Goal: Transaction & Acquisition: Book appointment/travel/reservation

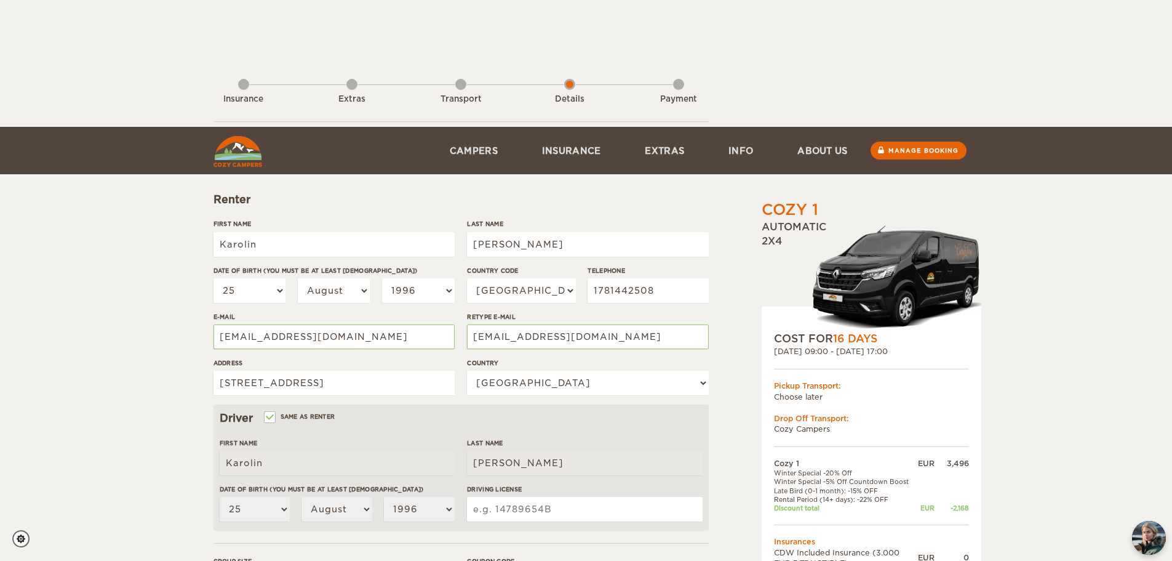
select select "25"
select select "08"
select select "1996"
select select "49"
select select "77"
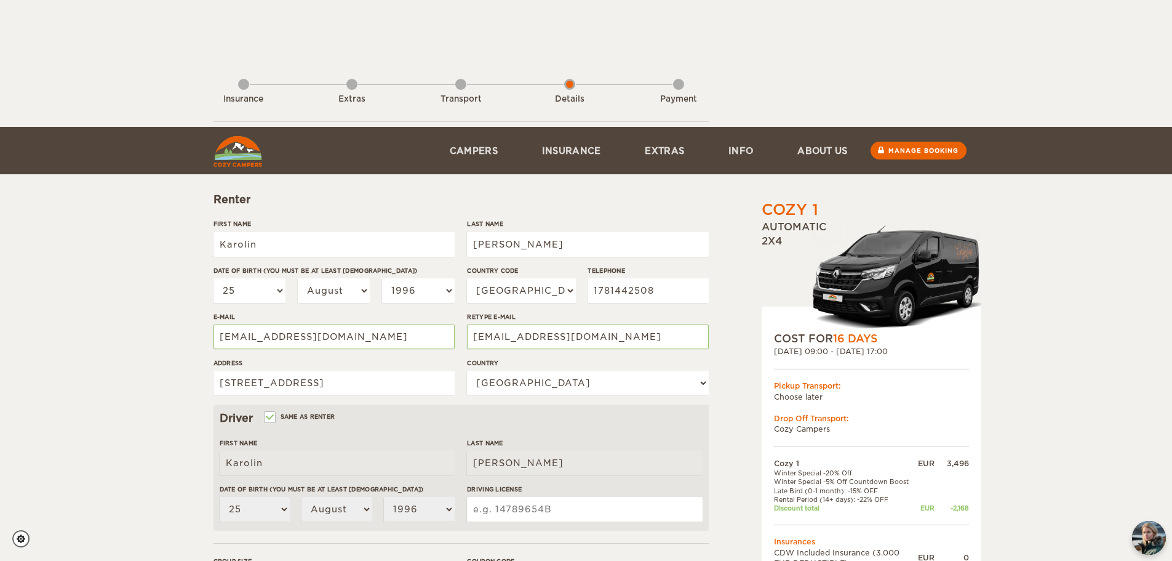
select select "25"
select select "08"
select select "1996"
select select "1"
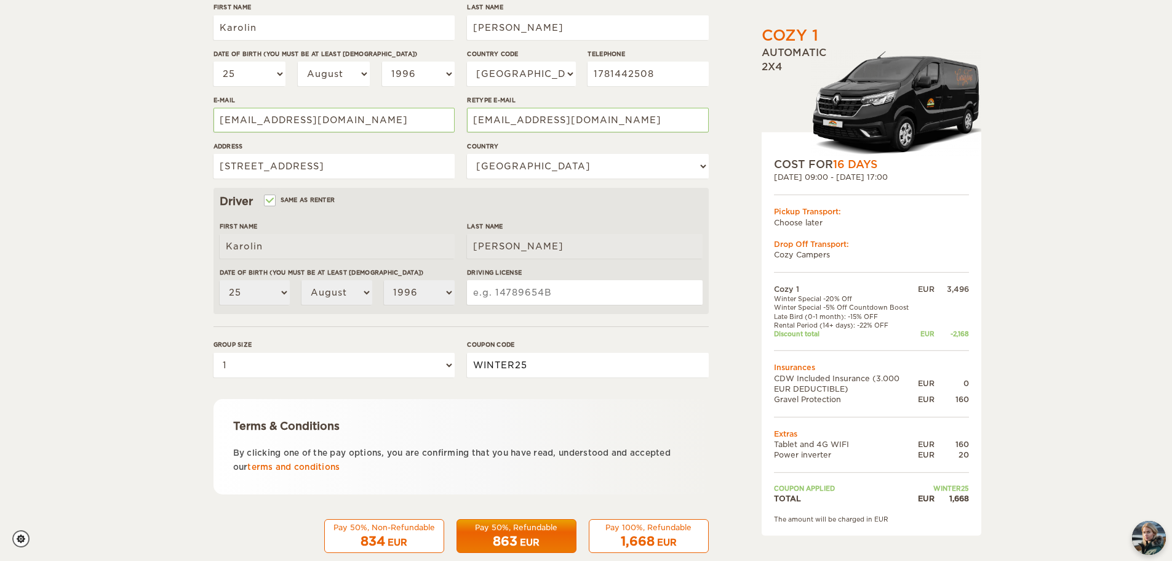
scroll to position [239, 0]
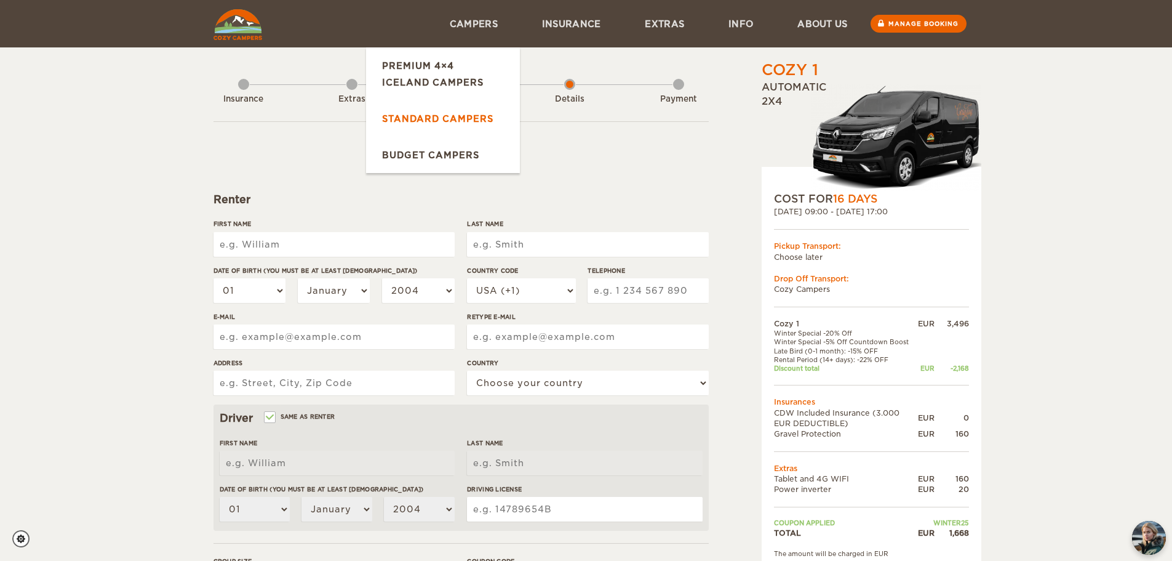
click at [456, 120] on link "Standard Campers" at bounding box center [443, 118] width 154 height 36
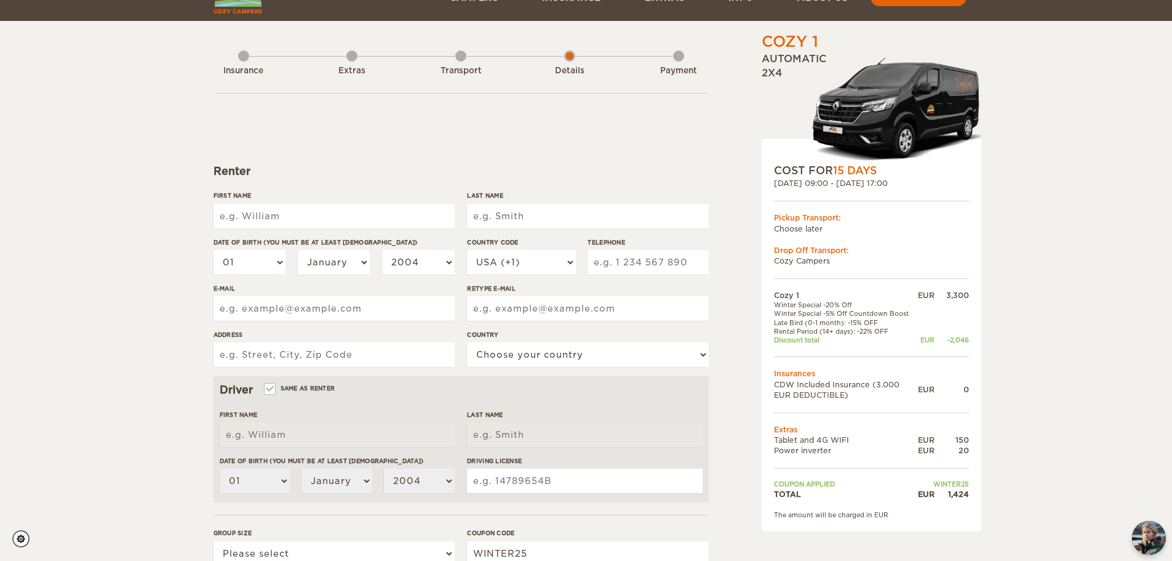
scroll to position [30, 0]
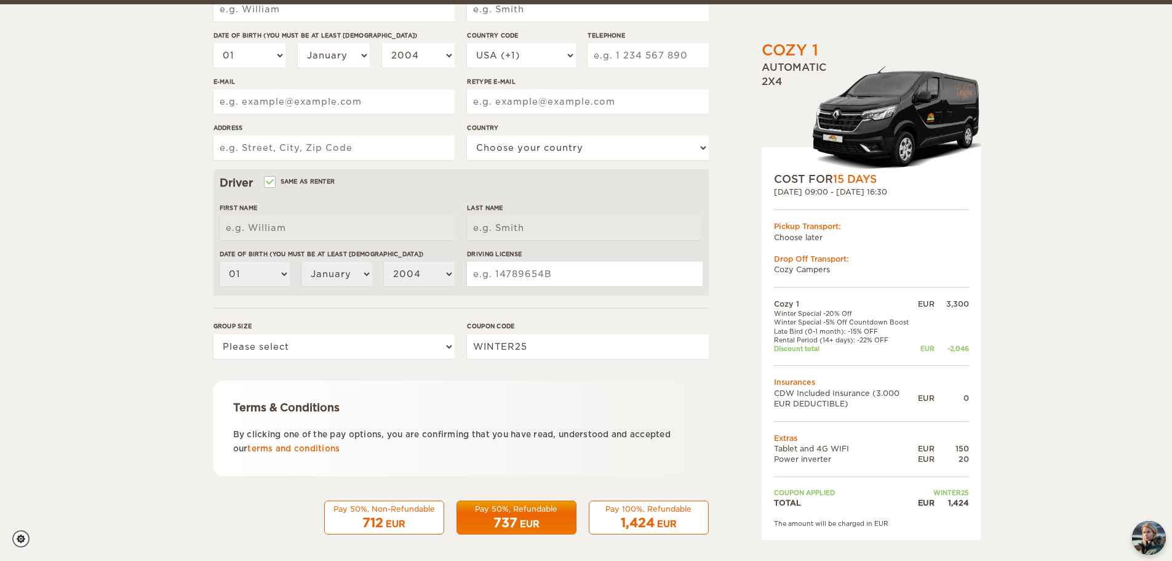
scroll to position [239, 0]
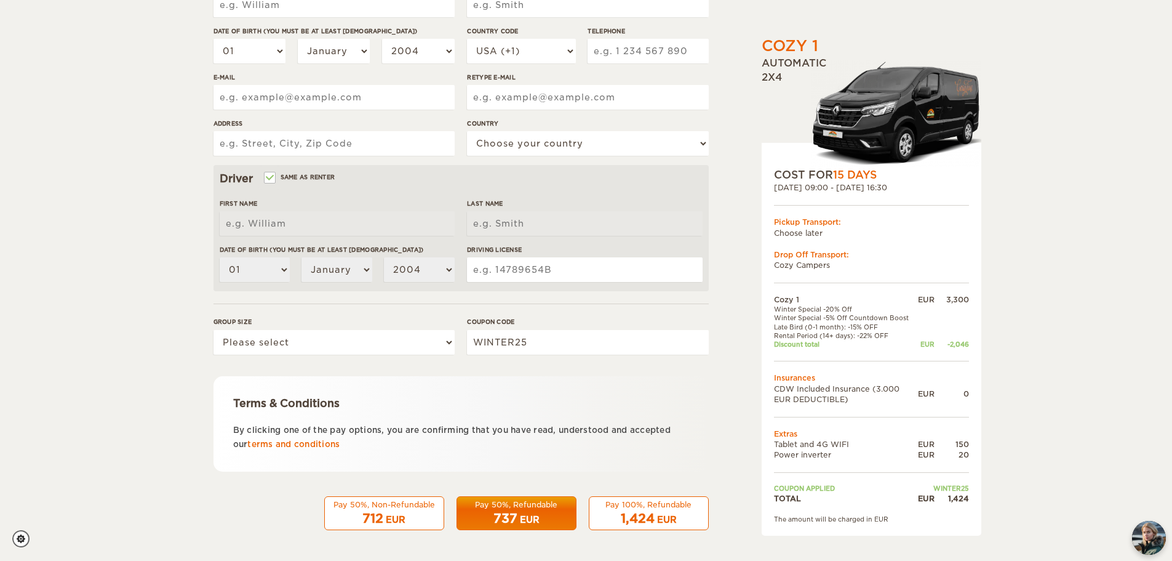
click at [684, 516] on div "1,424 EUR" at bounding box center [649, 519] width 104 height 18
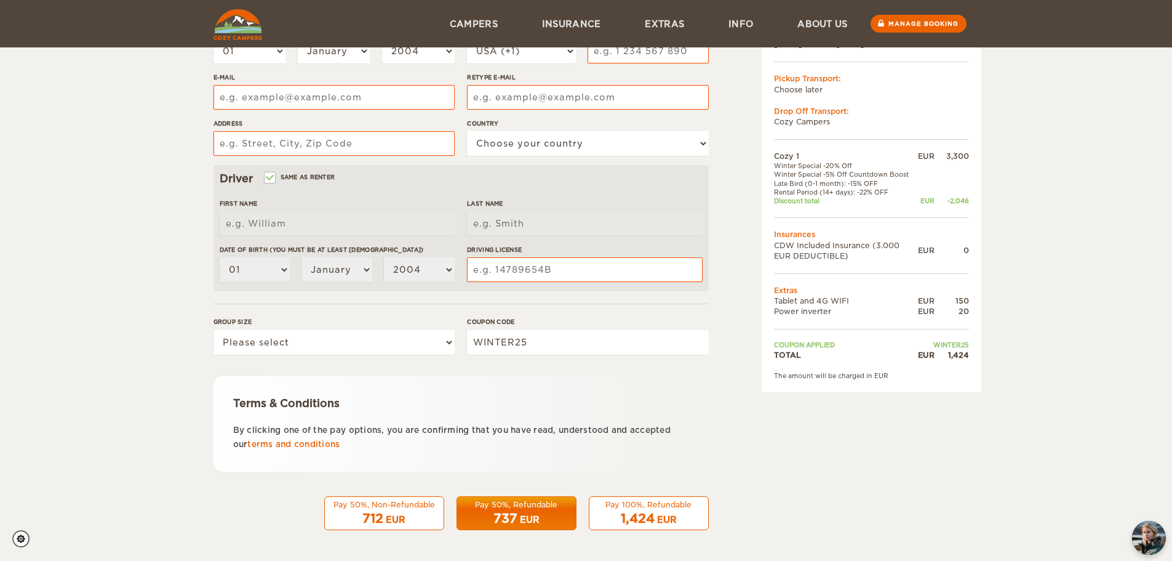
scroll to position [72, 0]
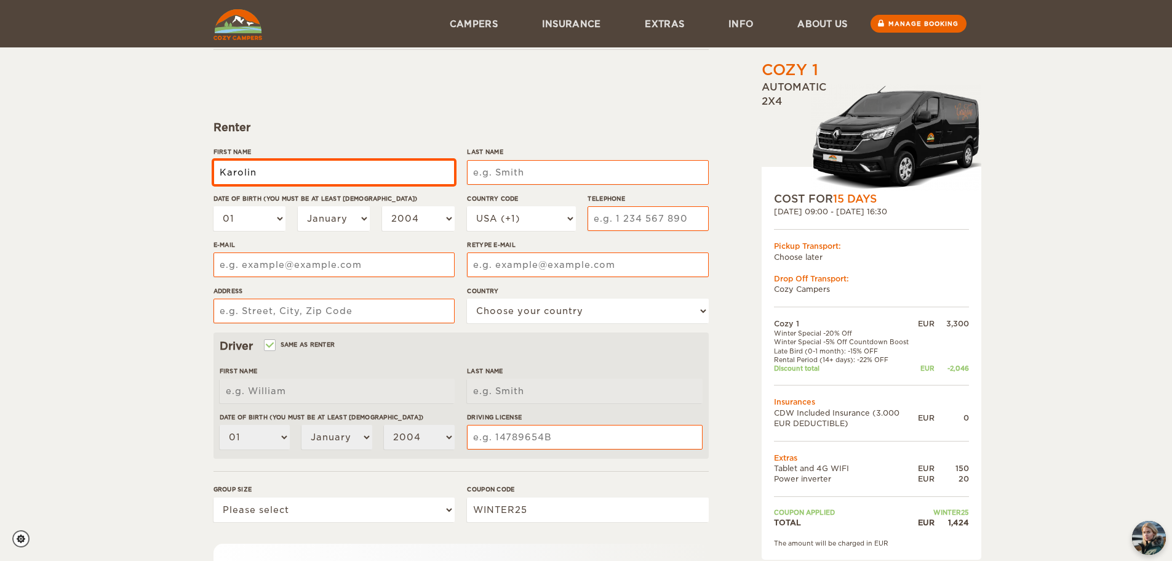
type input "Karolin"
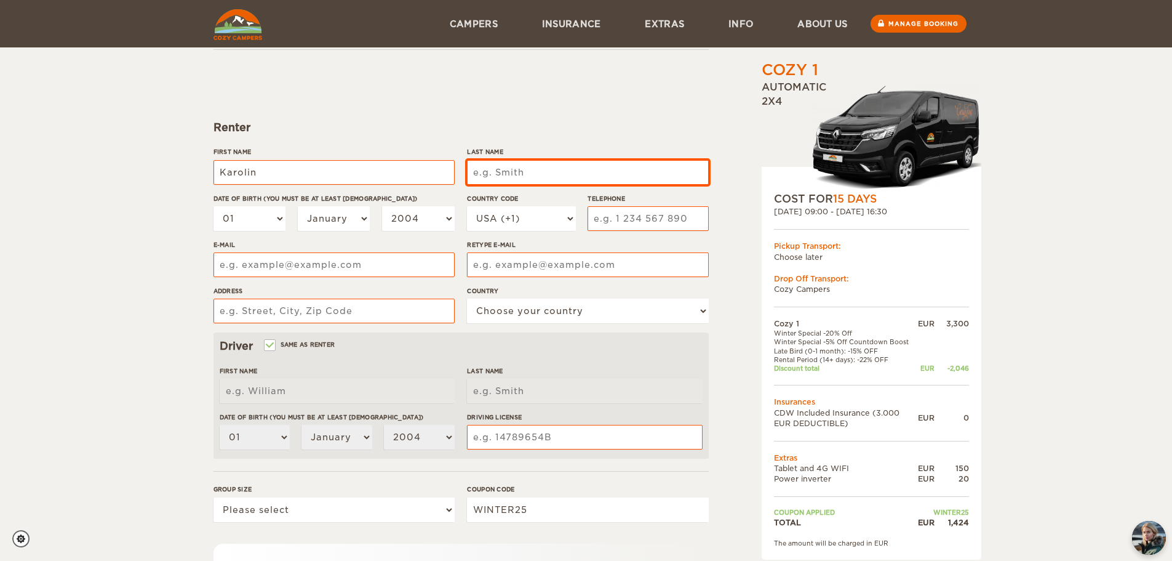
type input "Karolin"
type input "[PERSON_NAME]"
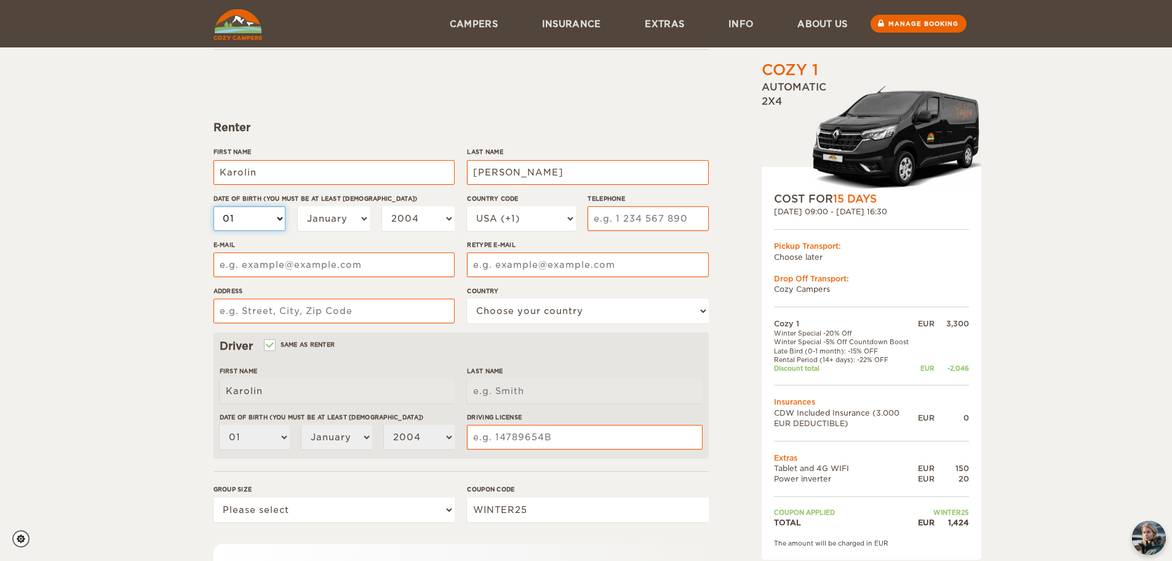
type input "[PERSON_NAME]"
select select "20"
select select "25"
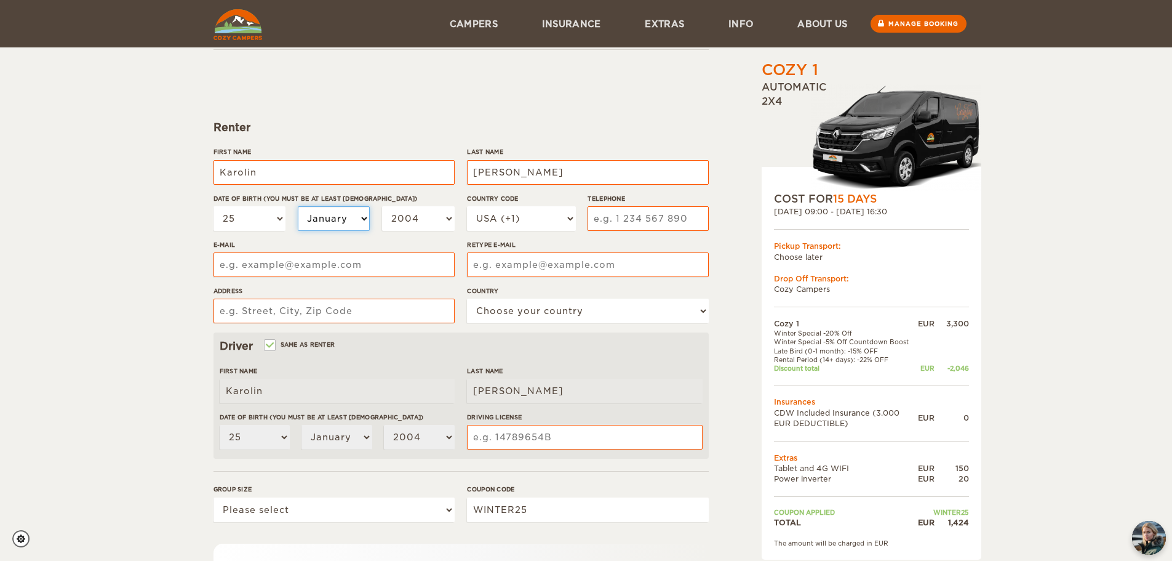
select select "04"
select select "08"
select select "1999"
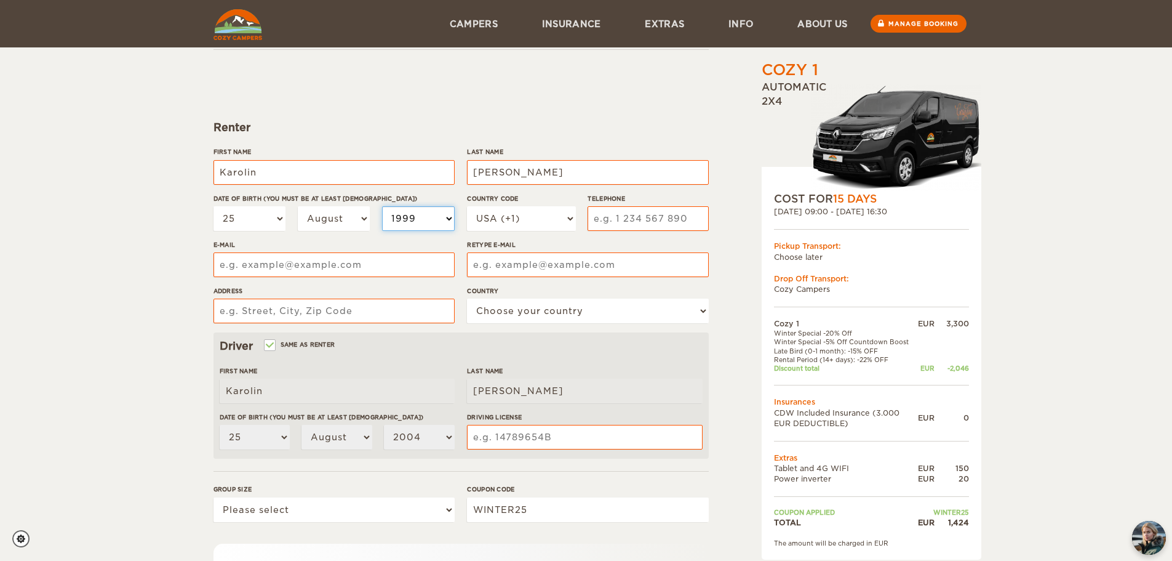
select select "1999"
select select "1996"
select select "49"
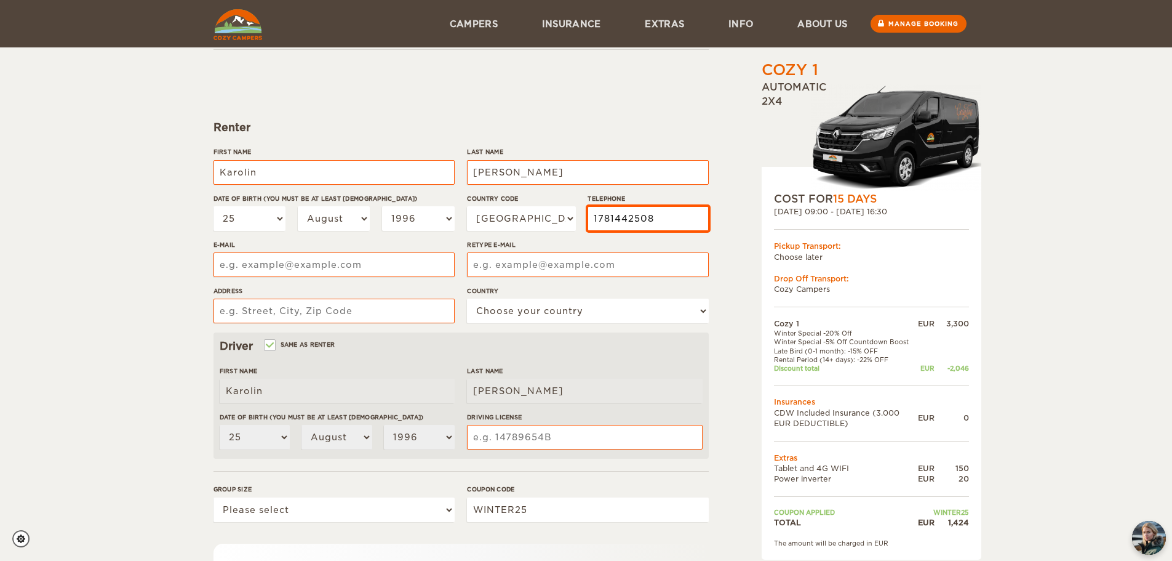
type input "1781442508"
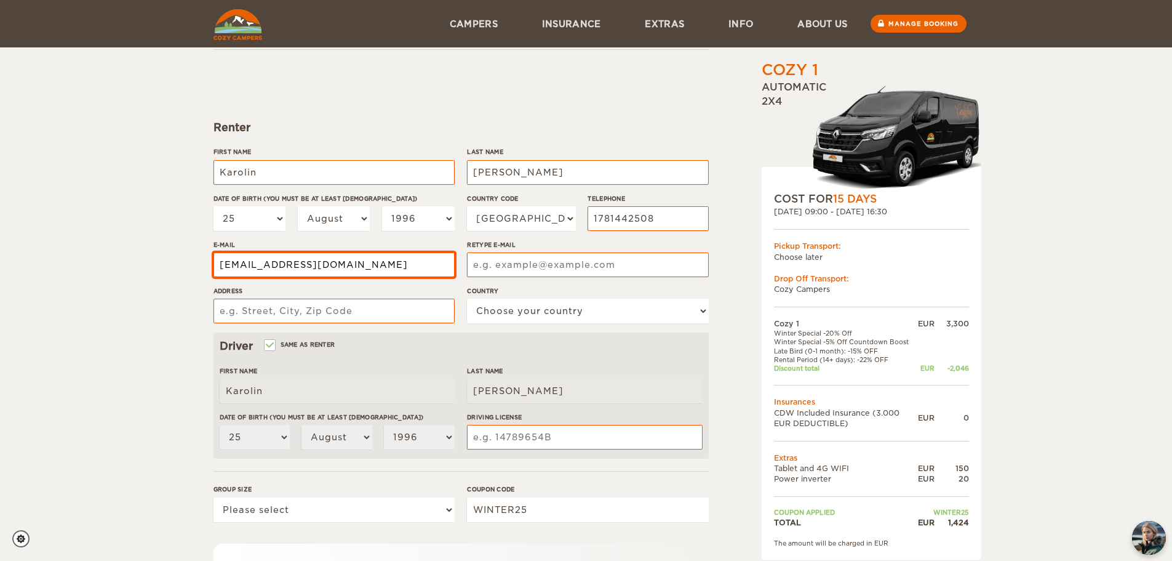
type input "[EMAIL_ADDRESS][DOMAIN_NAME]"
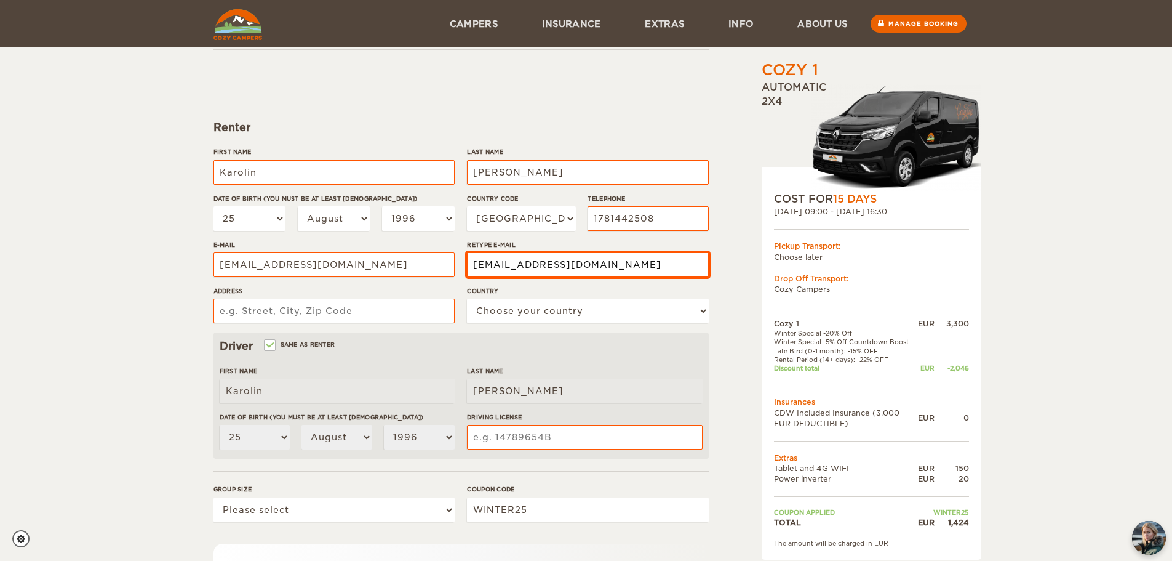
type input "[EMAIL_ADDRESS][DOMAIN_NAME]"
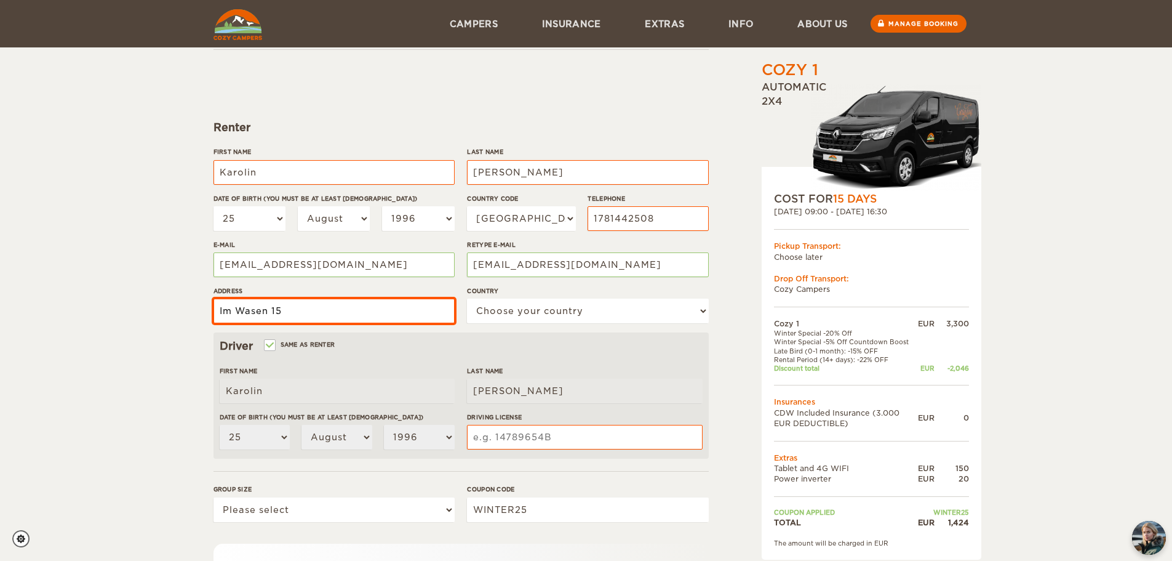
type input "Im Wasen 15"
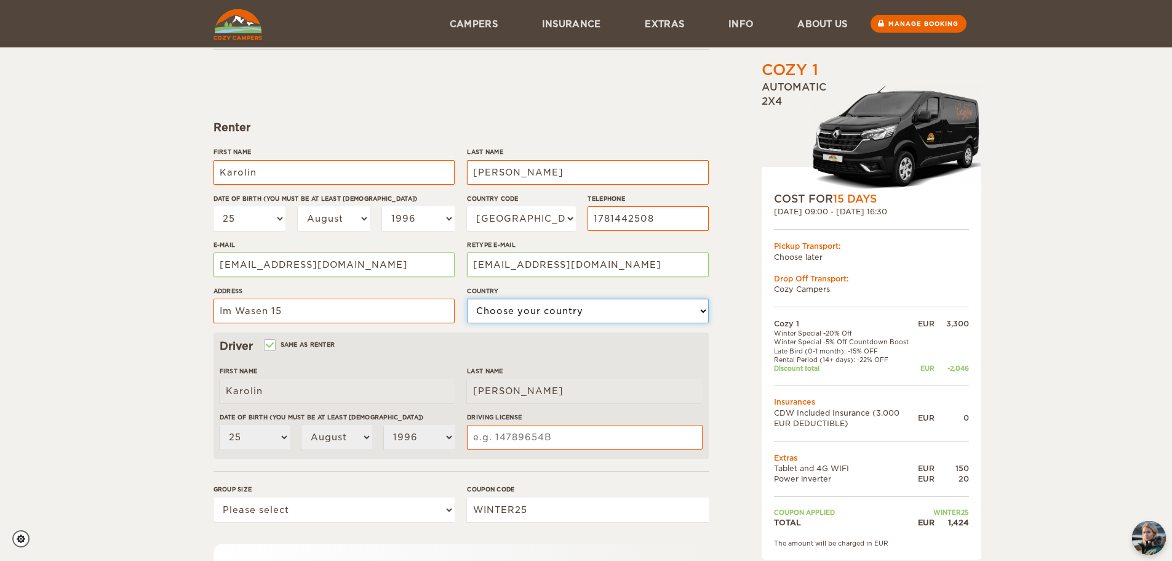
select select "77"
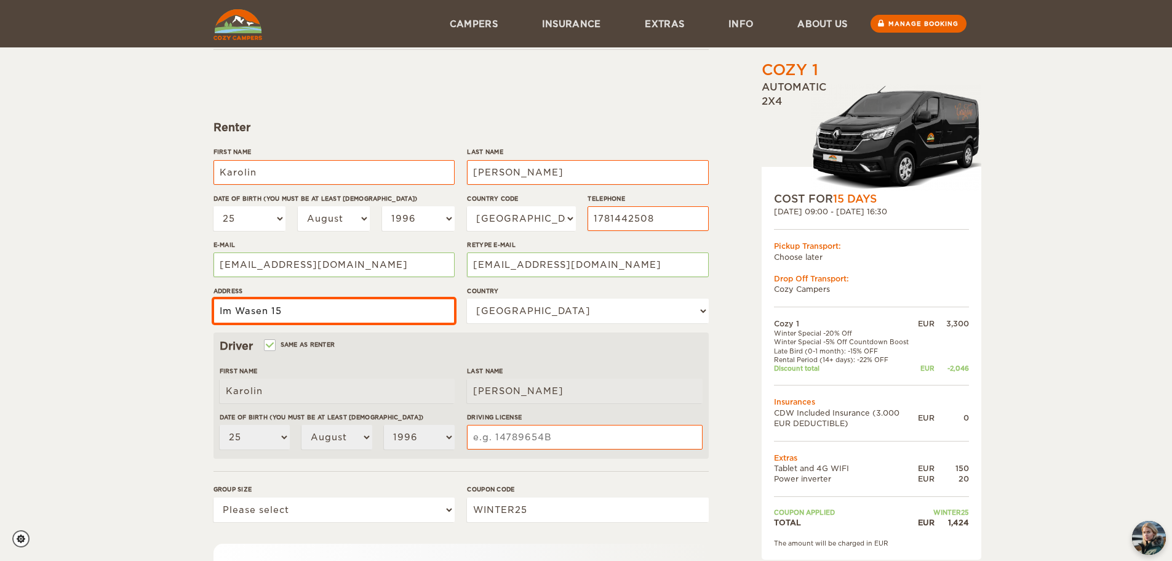
click at [356, 308] on input "Im Wasen 15" at bounding box center [334, 310] width 241 height 25
click at [374, 332] on div "Address Im Wasen 15, 72770" at bounding box center [334, 309] width 241 height 46
click at [397, 317] on input "Im Wasen 15, 72770" at bounding box center [334, 310] width 241 height 25
type input "[STREET_ADDRESS]"
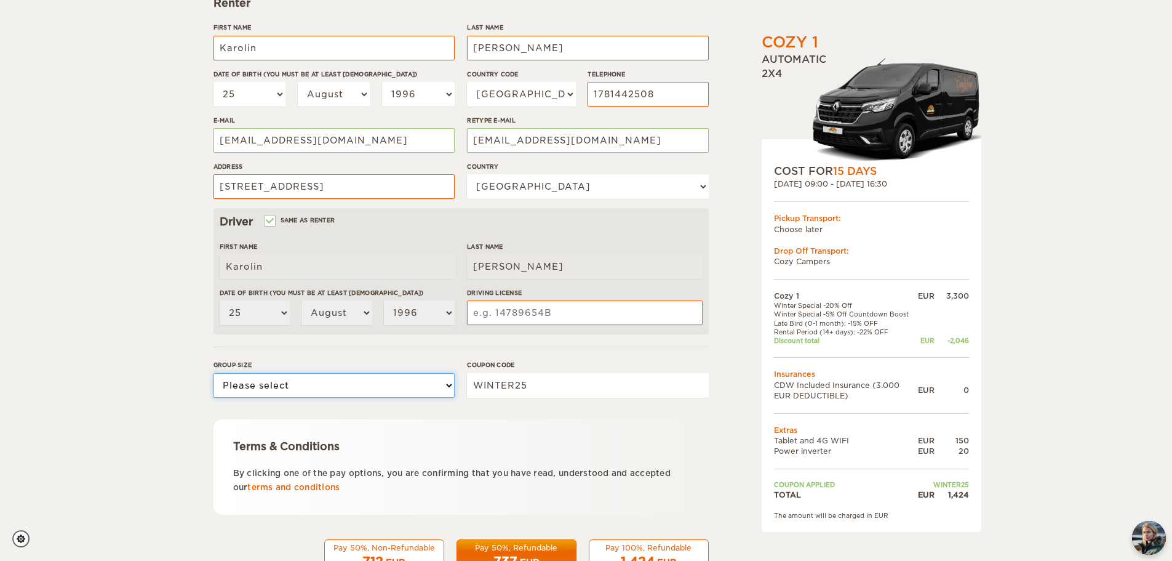
scroll to position [239, 0]
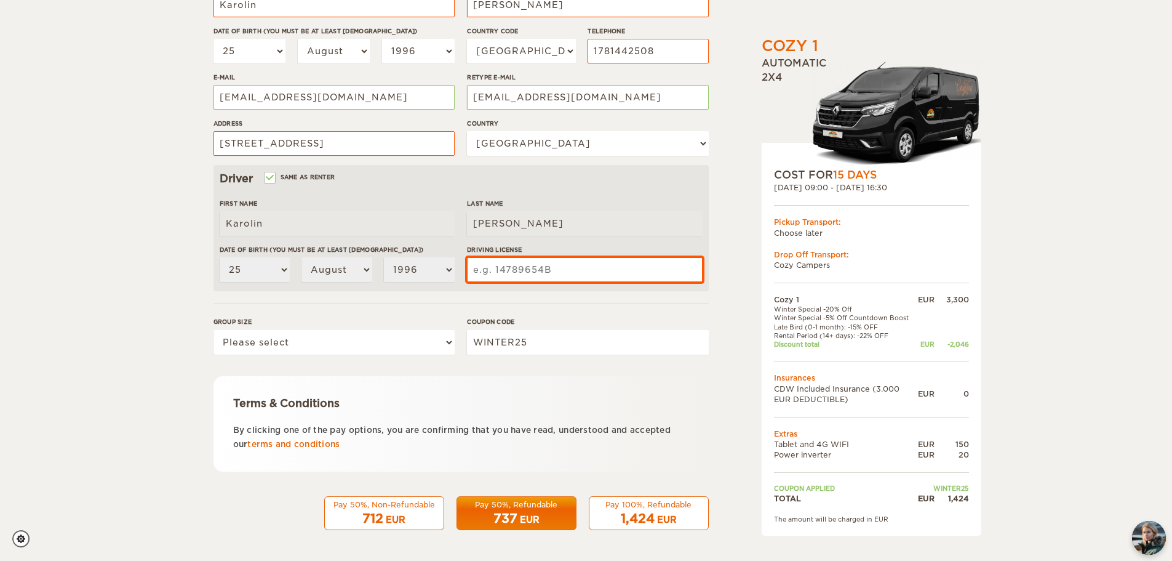
click at [548, 265] on input "Driving License" at bounding box center [584, 269] width 235 height 25
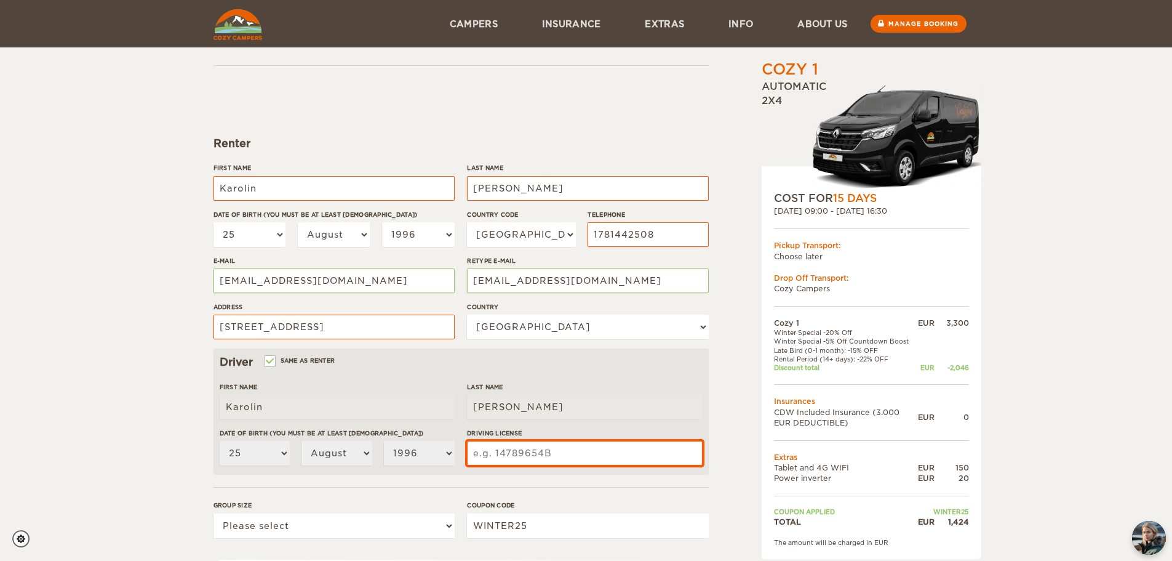
scroll to position [55, 0]
